Goal: Information Seeking & Learning: Learn about a topic

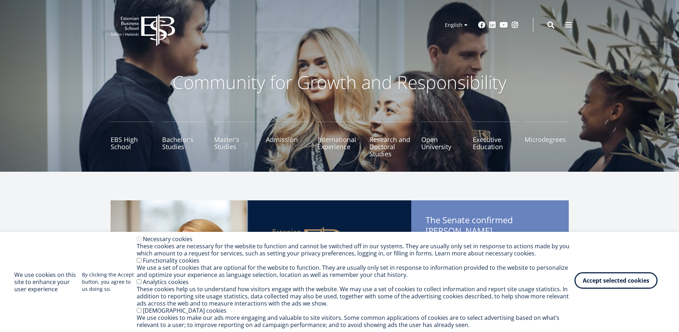
click at [584, 277] on button "Accept selected cookies" at bounding box center [616, 280] width 83 height 16
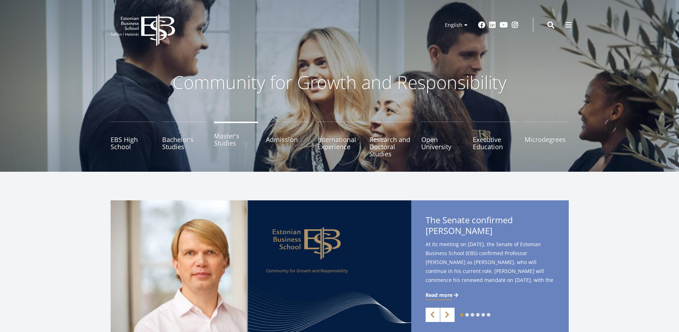
click at [231, 144] on link "Master's Studies" at bounding box center [236, 140] width 44 height 36
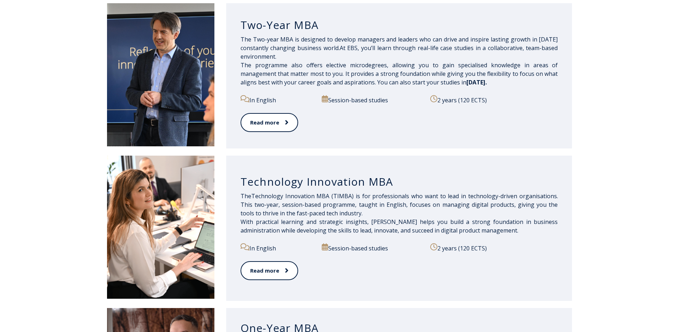
scroll to position [215, 0]
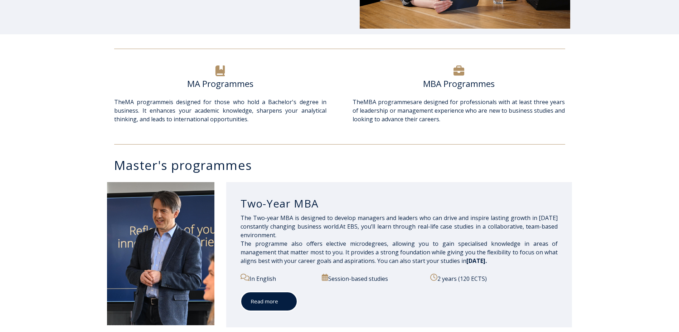
click at [272, 303] on link "Read more" at bounding box center [269, 302] width 57 height 20
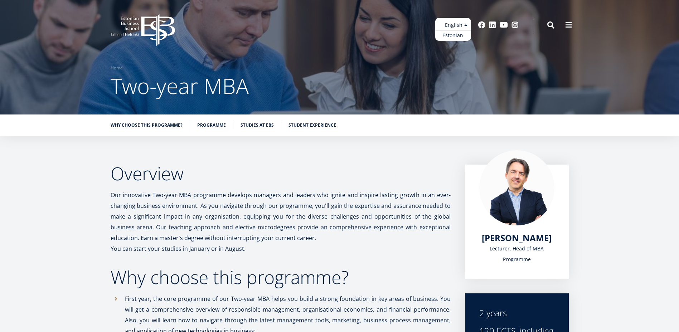
click at [454, 24] on ul "Estonian English" at bounding box center [453, 29] width 36 height 23
click at [234, 200] on p "Our innovative Two-year MBA programme develops managers and leaders who ignite …" at bounding box center [281, 217] width 340 height 54
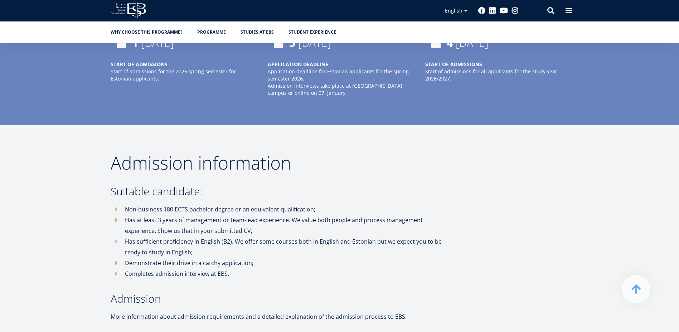
scroll to position [1862, 0]
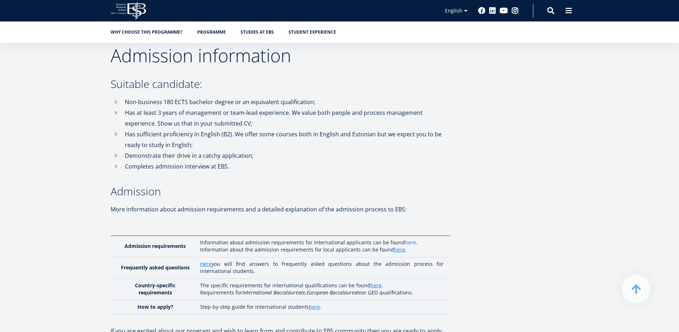
click at [407, 239] on link "here" at bounding box center [410, 242] width 11 height 7
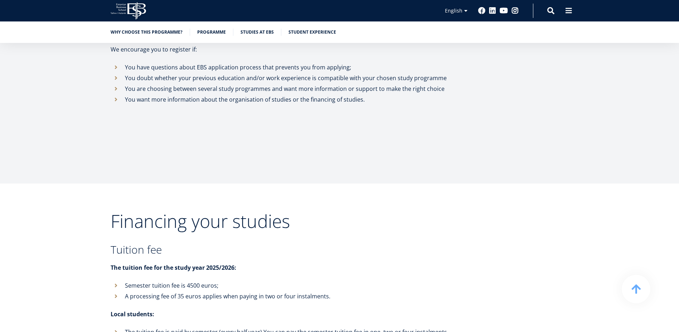
scroll to position [2650, 0]
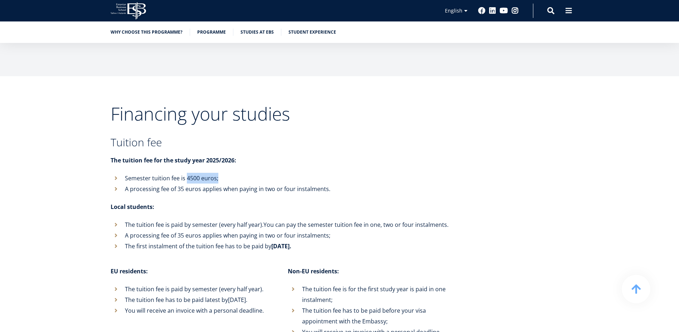
drag, startPoint x: 187, startPoint y: 158, endPoint x: 217, endPoint y: 157, distance: 30.1
click at [217, 173] on li "Semester tuition fee is 4500 euros;" at bounding box center [281, 178] width 340 height 11
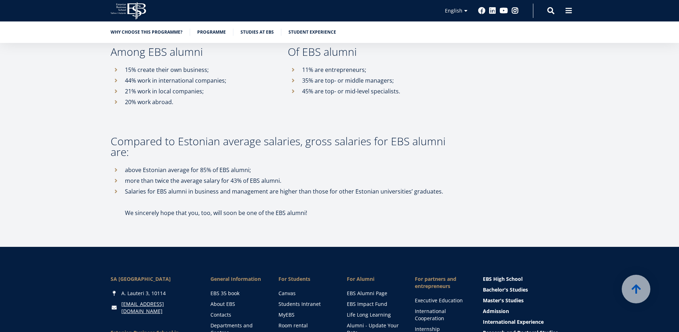
scroll to position [3867, 0]
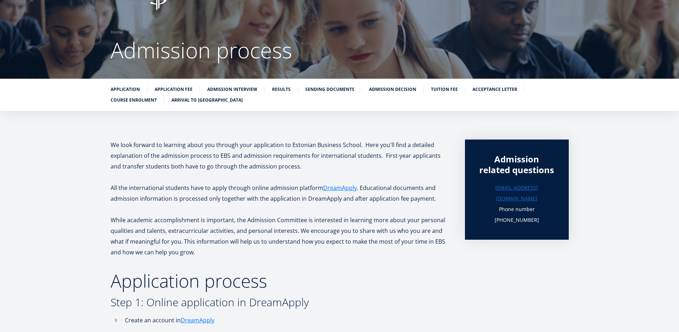
scroll to position [107, 0]
